Goal: Task Accomplishment & Management: Complete application form

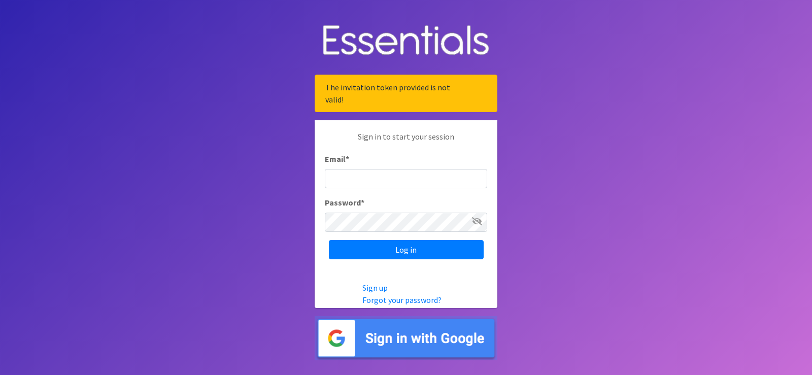
click at [386, 177] on input "Email *" at bounding box center [406, 178] width 162 height 19
type input "[EMAIL_ADDRESS][DOMAIN_NAME]"
click at [476, 221] on icon at bounding box center [477, 221] width 10 height 8
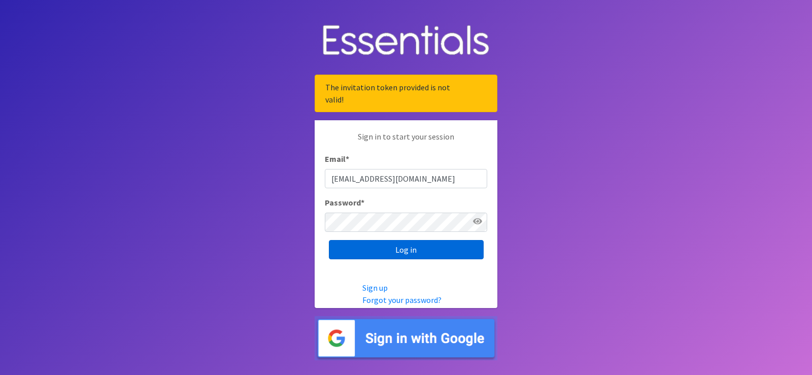
click at [450, 253] on input "Log in" at bounding box center [406, 249] width 155 height 19
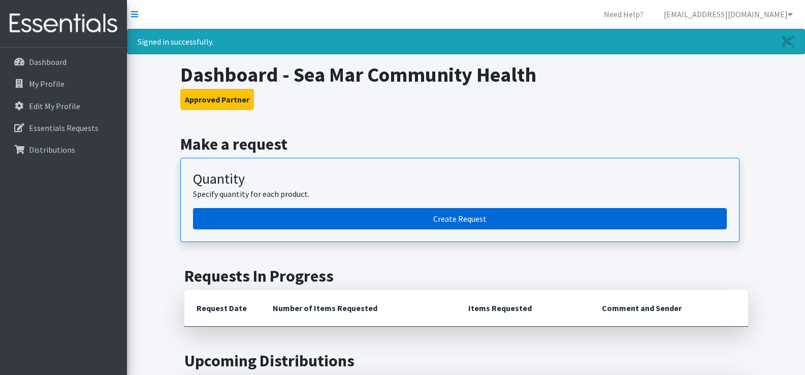
click at [485, 217] on link "Create Request" at bounding box center [460, 218] width 534 height 21
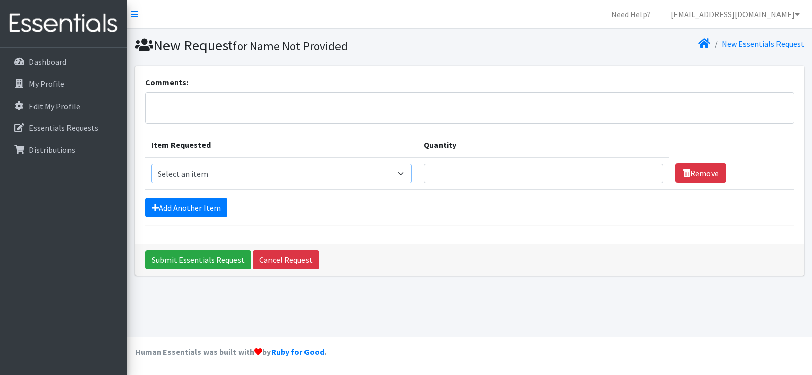
click at [405, 171] on select "Select an item Diaper (Size 2) Diaper (Size 3) Diaper (Size 4) Diaper (Size 5) …" at bounding box center [281, 173] width 261 height 19
click at [478, 225] on hr at bounding box center [469, 225] width 649 height 1
